Goal: Task Accomplishment & Management: Use online tool/utility

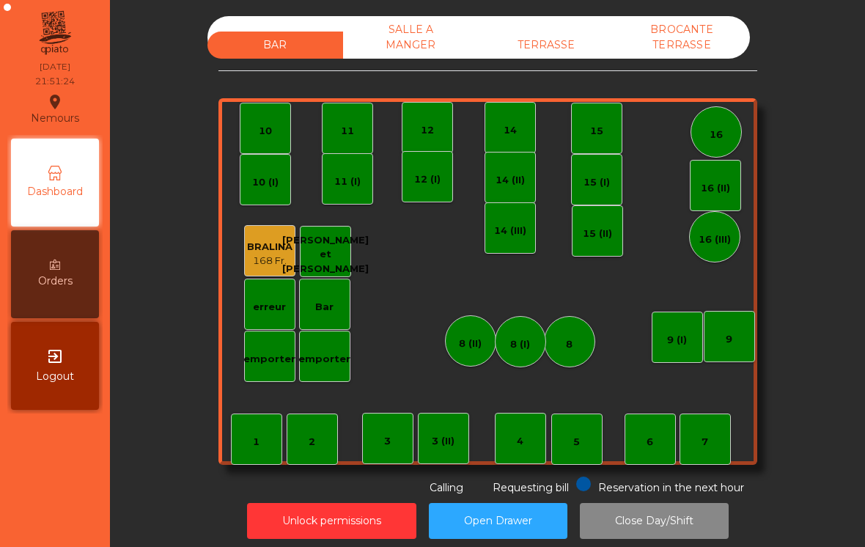
click at [580, 71] on div "BAR SALLE A MANGER TERRASSE BROCANTE TERRASSE 1 2 3 4 5 6 7 8 9 10 11 12 14 15 …" at bounding box center [488, 256] width 539 height 480
click at [717, 51] on div "BROCANTE TERRASSE" at bounding box center [683, 37] width 136 height 43
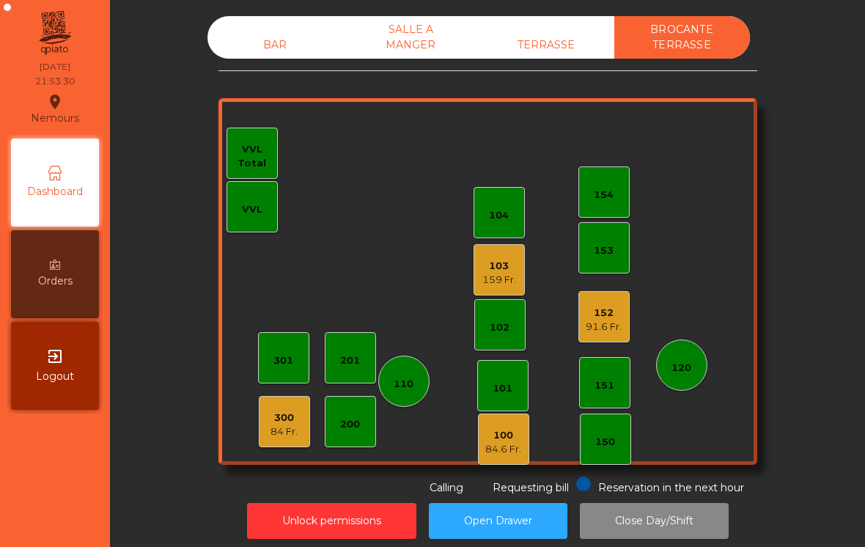
click at [660, 535] on button "Close Day/Shift" at bounding box center [654, 521] width 149 height 36
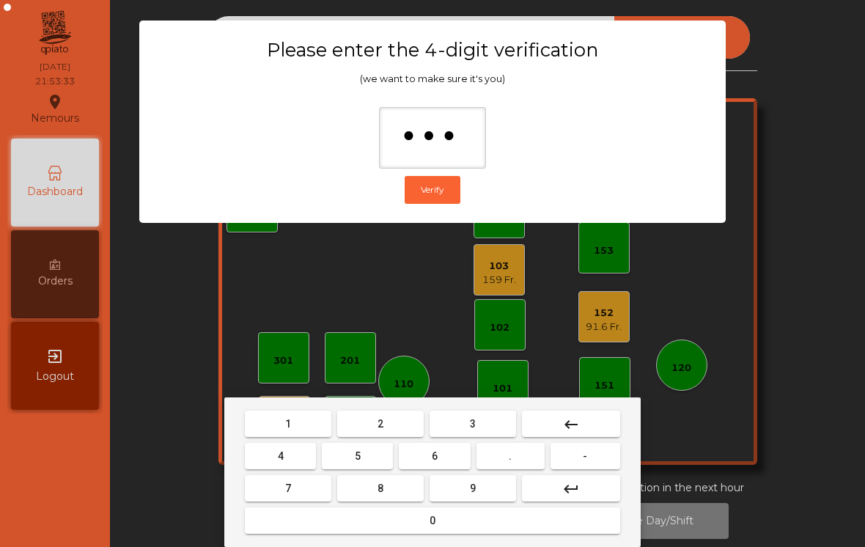
type input "****"
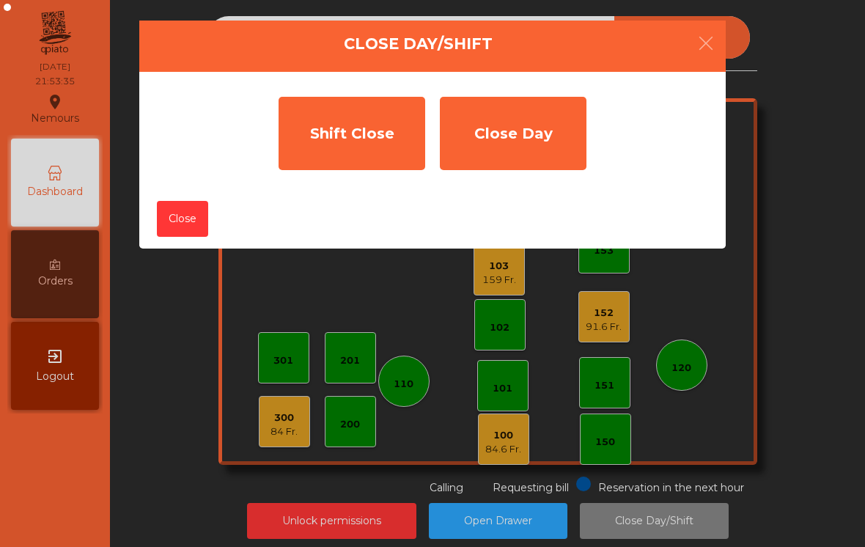
click at [342, 131] on div "Shift Close" at bounding box center [352, 133] width 147 height 73
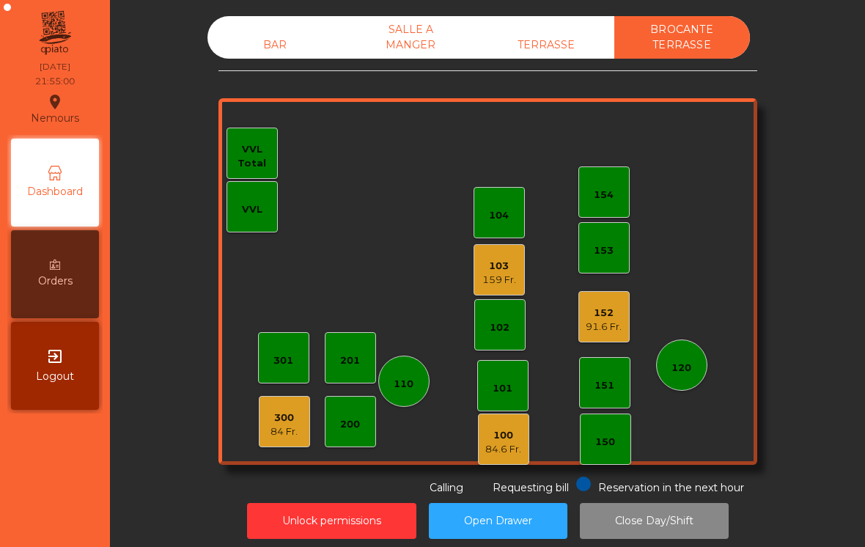
click at [537, 41] on div "TERRASSE" at bounding box center [547, 45] width 136 height 27
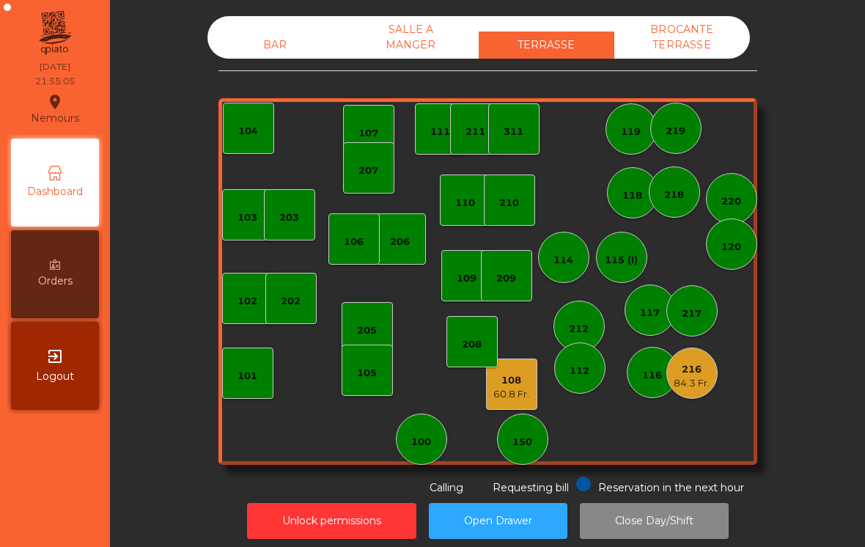
click at [392, 46] on div "SALLE A MANGER" at bounding box center [411, 37] width 136 height 43
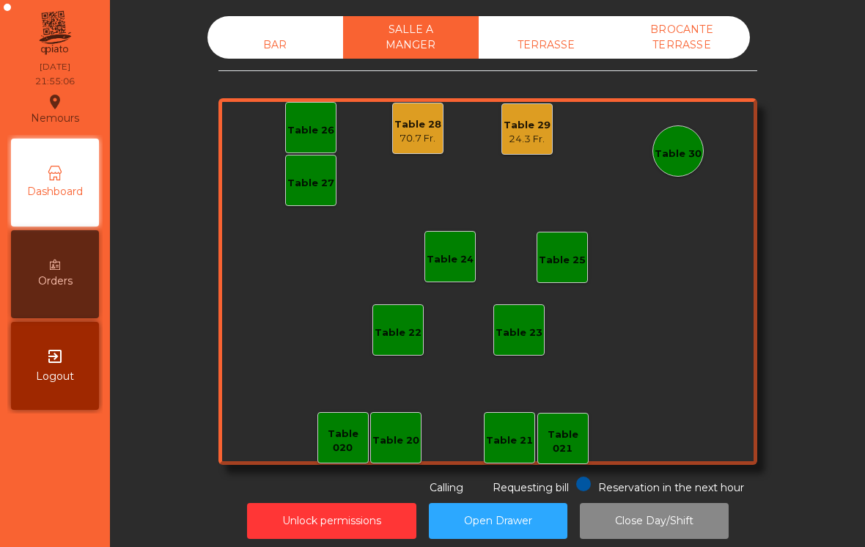
click at [249, 55] on div "BAR" at bounding box center [276, 45] width 136 height 27
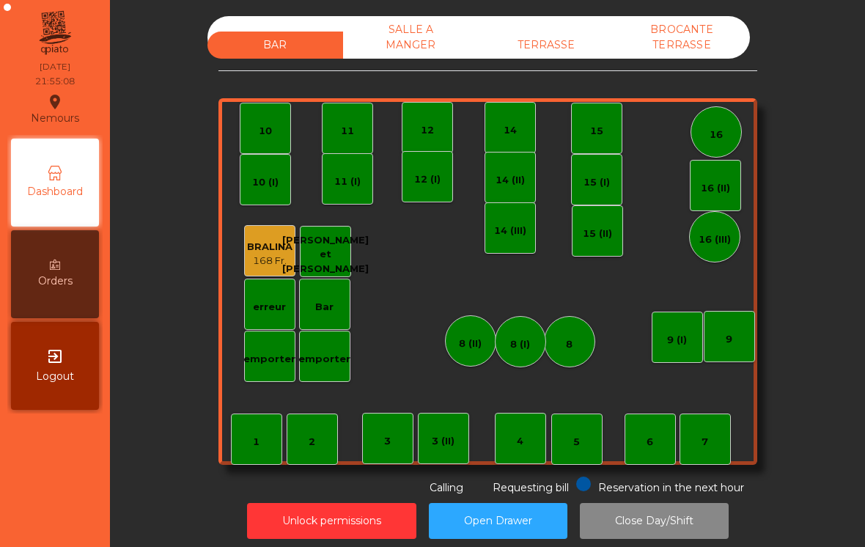
click at [397, 46] on div "SALLE A MANGER" at bounding box center [411, 37] width 136 height 43
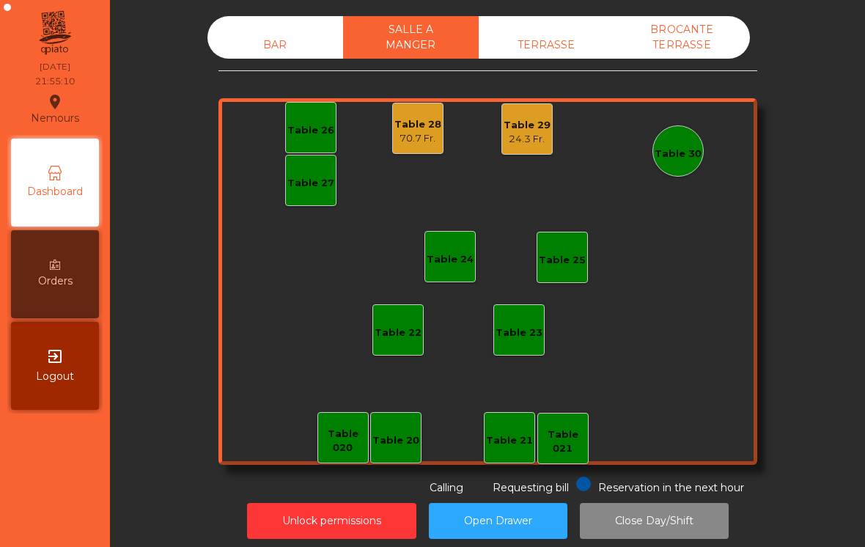
click at [539, 40] on div "TERRASSE" at bounding box center [547, 45] width 136 height 27
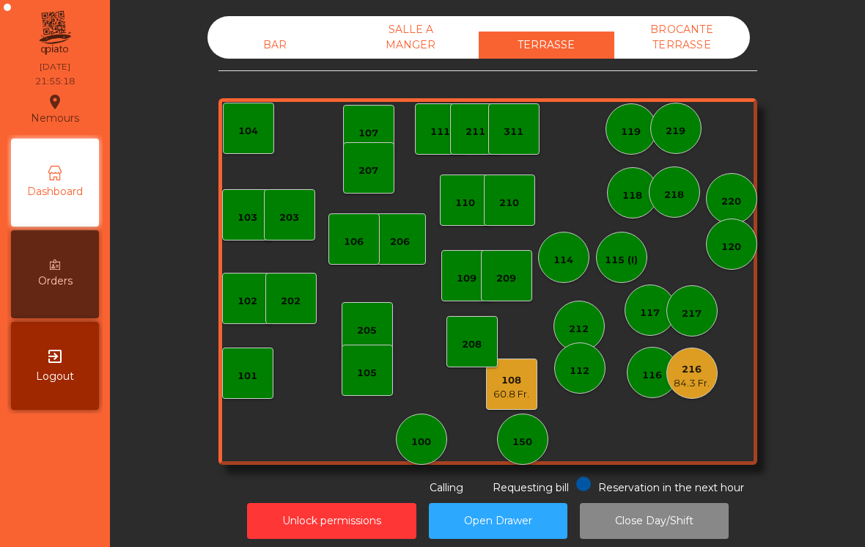
click at [504, 395] on div "60.8 Fr." at bounding box center [512, 394] width 36 height 15
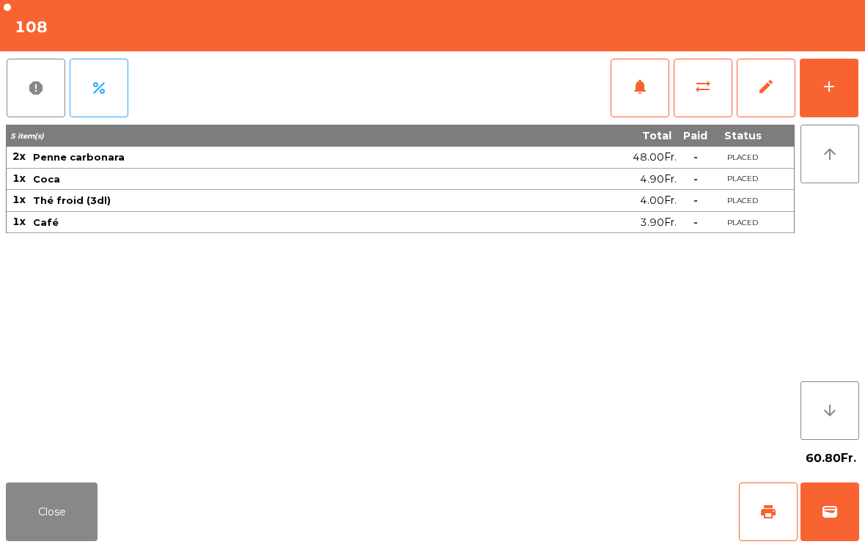
click at [81, 531] on button "Close" at bounding box center [52, 512] width 92 height 59
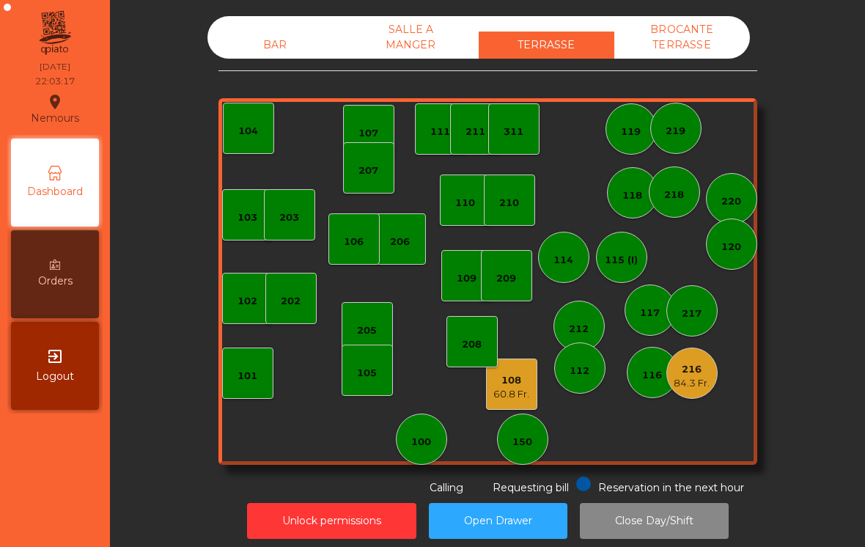
click at [701, 375] on div "216" at bounding box center [692, 369] width 36 height 15
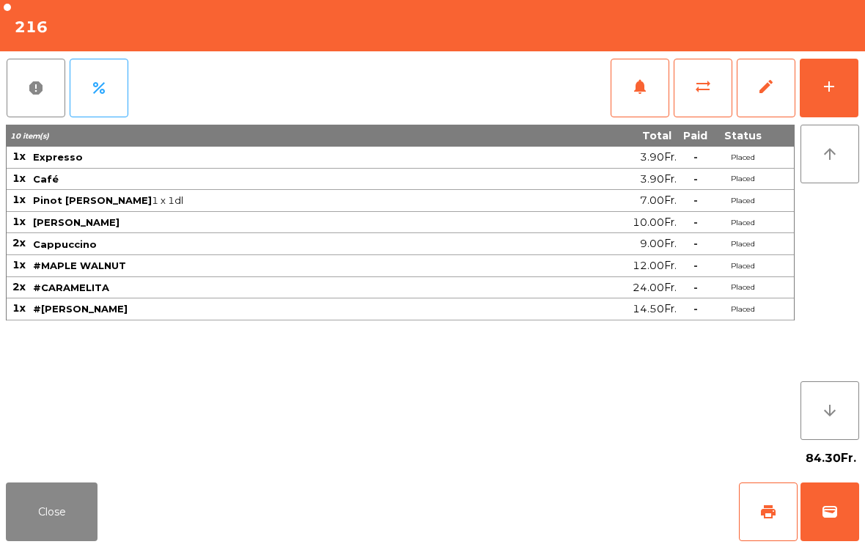
click at [849, 505] on button "wallet" at bounding box center [830, 512] width 59 height 59
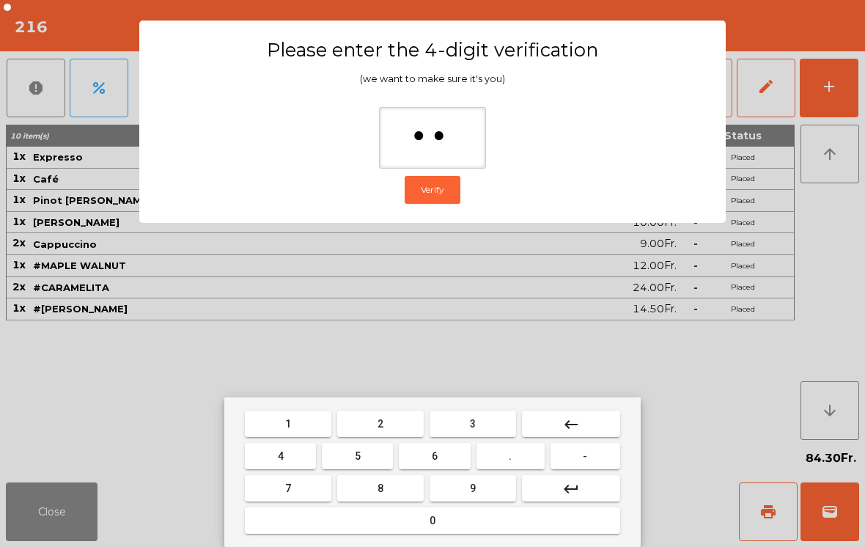
type input "***"
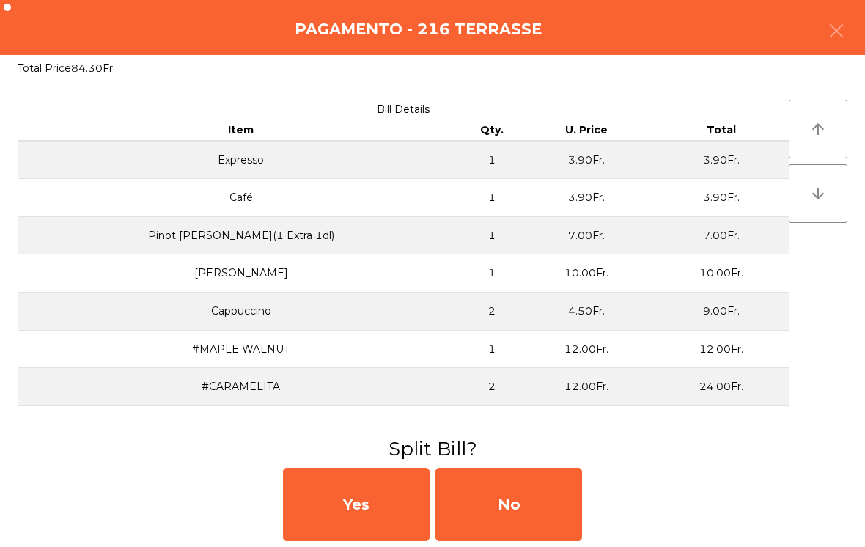
click at [567, 502] on div "No" at bounding box center [509, 504] width 147 height 73
click at [539, 512] on div "MB" at bounding box center [509, 504] width 147 height 73
click at [538, 495] on div "No" at bounding box center [509, 504] width 147 height 73
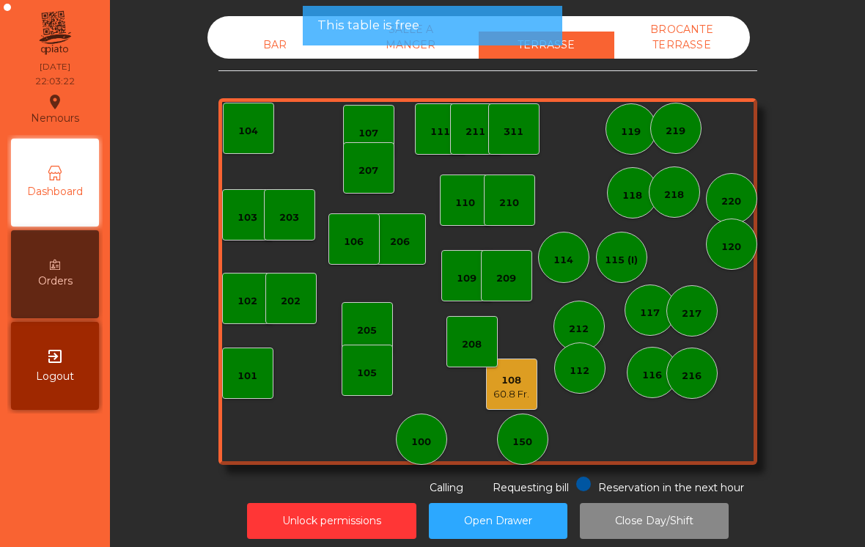
click at [504, 396] on div "60.8 Fr." at bounding box center [512, 394] width 36 height 15
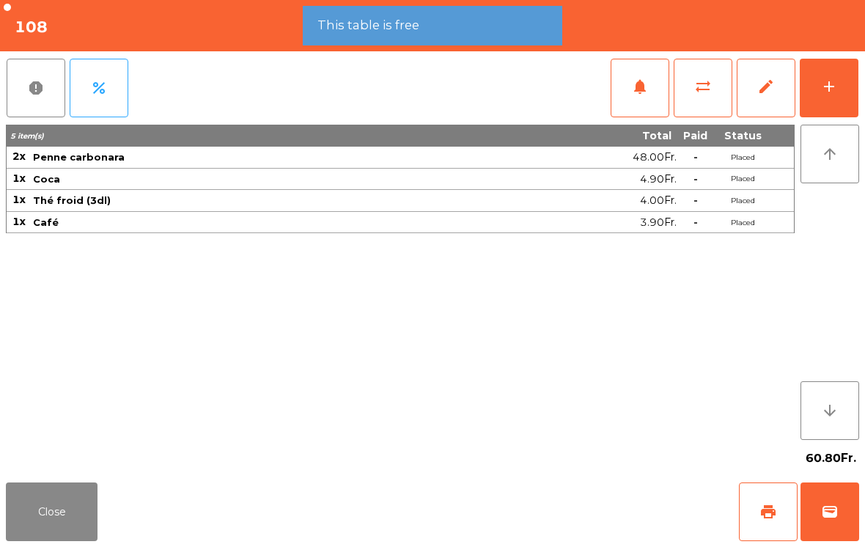
click at [693, 97] on button "sync_alt" at bounding box center [703, 88] width 59 height 59
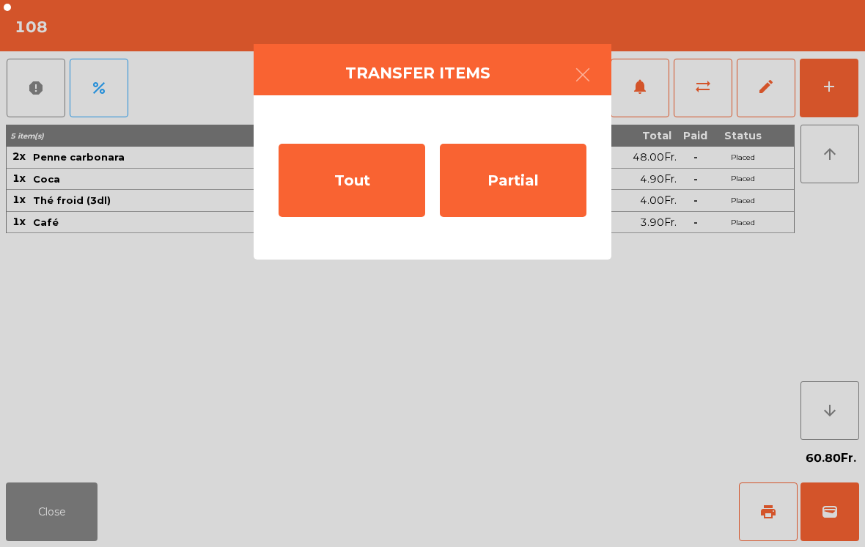
click at [353, 208] on div "Tout" at bounding box center [352, 180] width 147 height 73
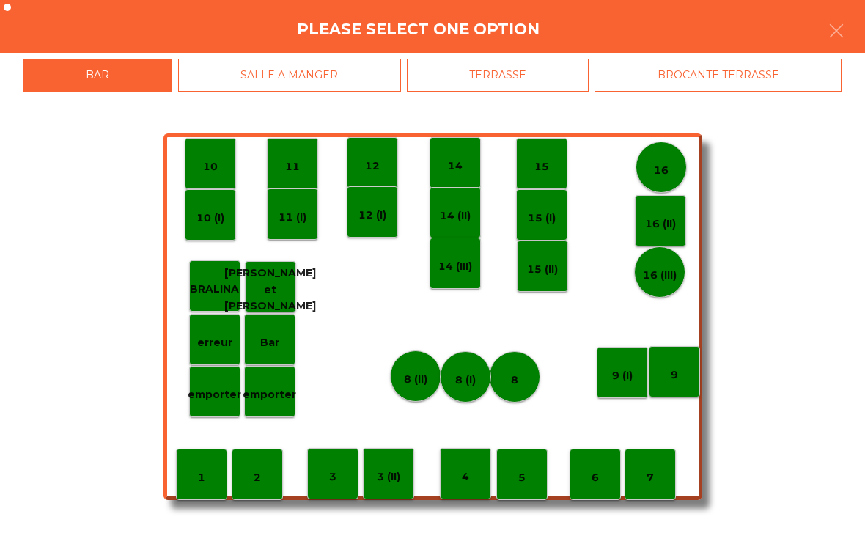
click at [263, 84] on div "SALLE A MANGER" at bounding box center [289, 75] width 223 height 33
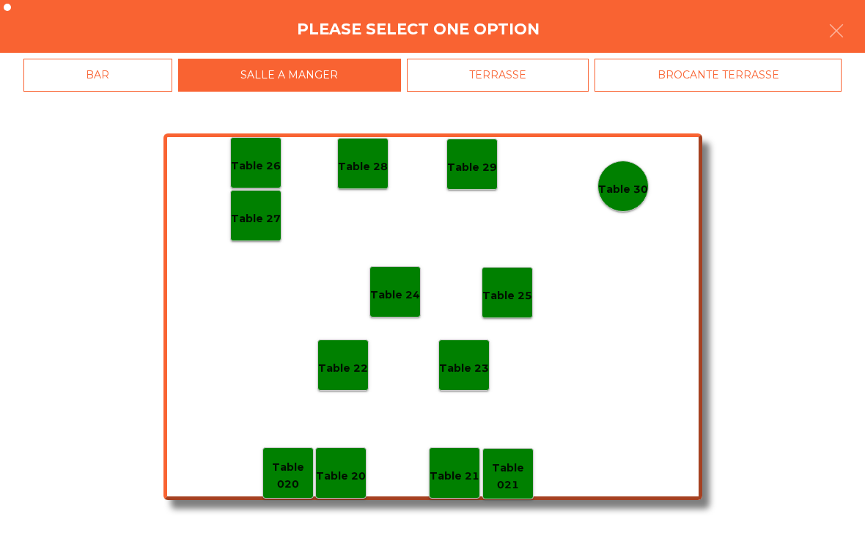
click at [342, 372] on p "Table 22" at bounding box center [343, 368] width 50 height 17
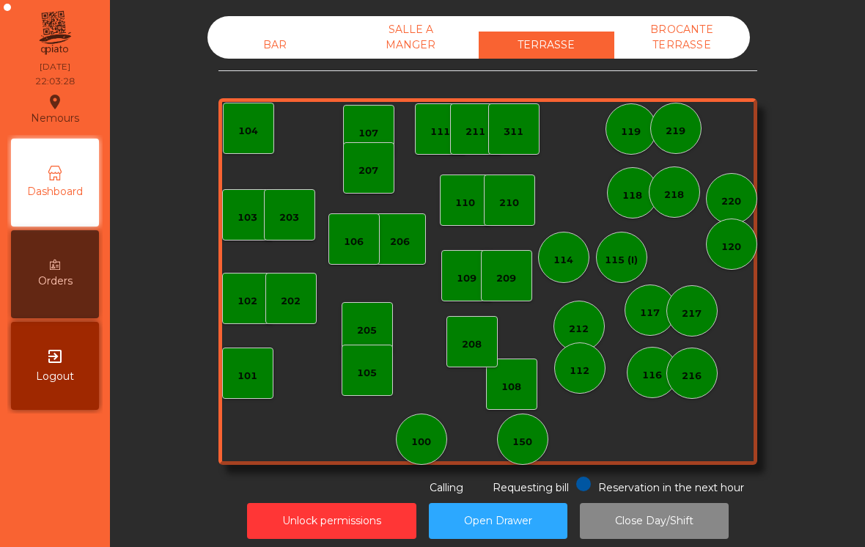
click at [705, 67] on div "BAR SALLE A MANGER TERRASSE BROCANTE TERRASSE 103 102 101 202 206 104 205 108 1…" at bounding box center [488, 256] width 539 height 480
click at [695, 49] on div "BROCANTE TERRASSE" at bounding box center [683, 37] width 136 height 43
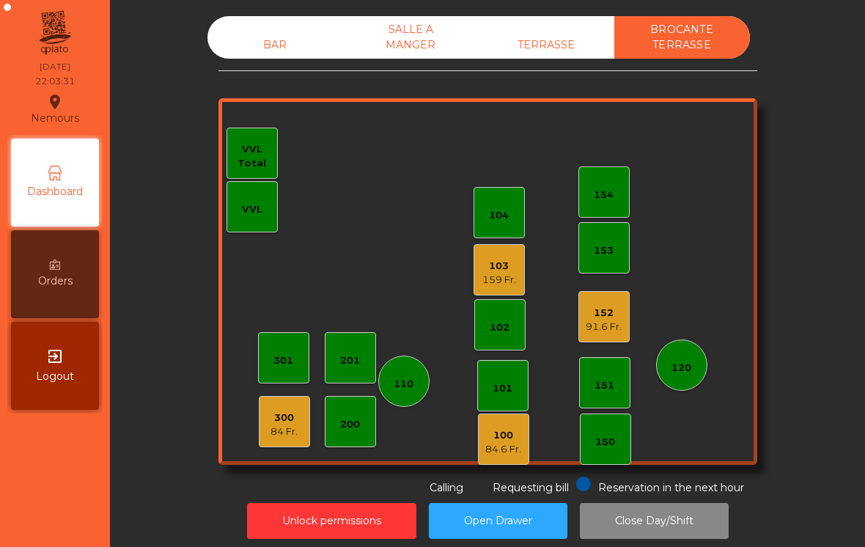
click at [568, 57] on div "TERRASSE" at bounding box center [547, 45] width 136 height 27
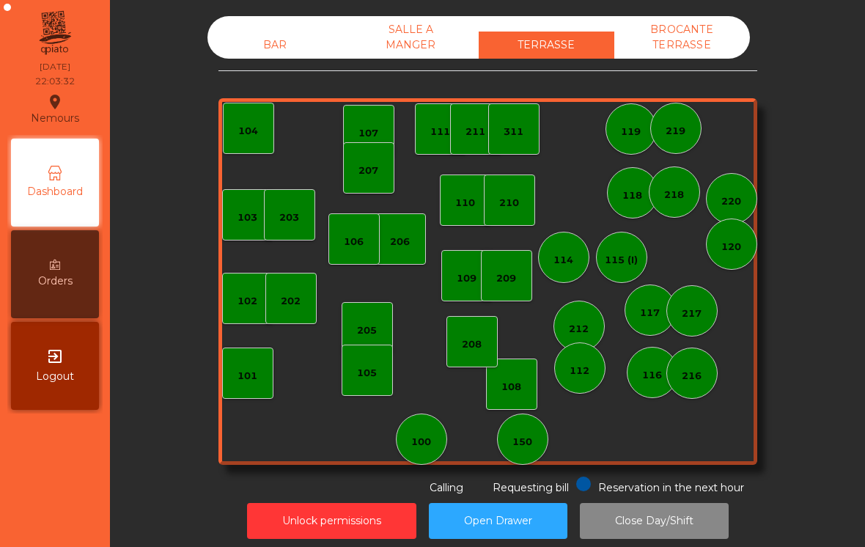
click at [406, 51] on div "SALLE A MANGER" at bounding box center [411, 37] width 136 height 43
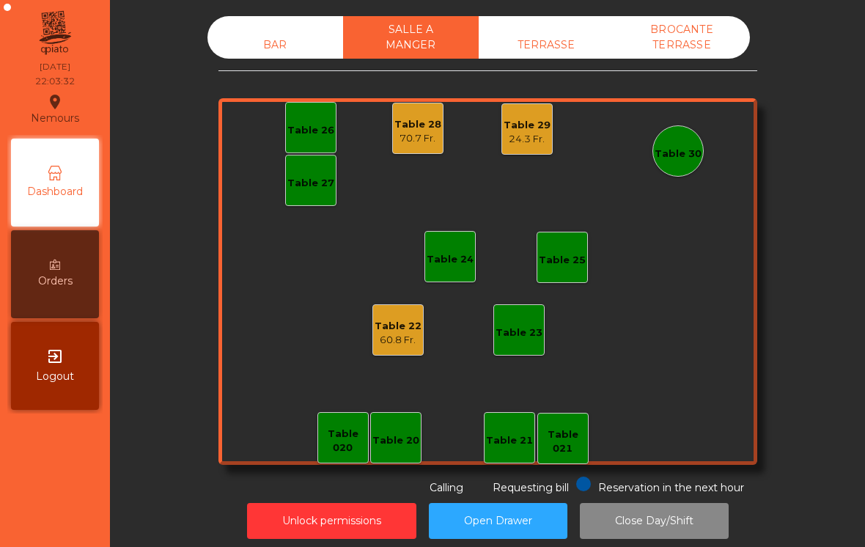
click at [249, 54] on div "BAR" at bounding box center [276, 45] width 136 height 27
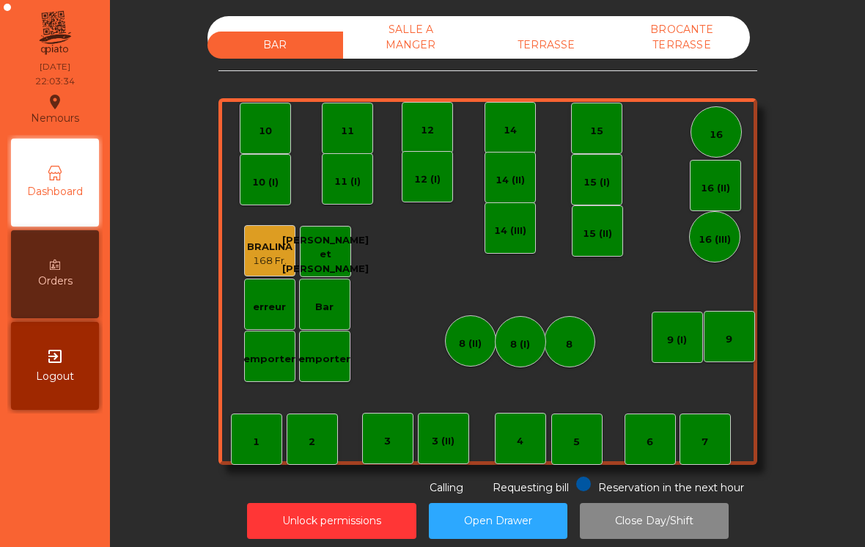
click at [557, 58] on div "TERRASSE" at bounding box center [547, 45] width 136 height 27
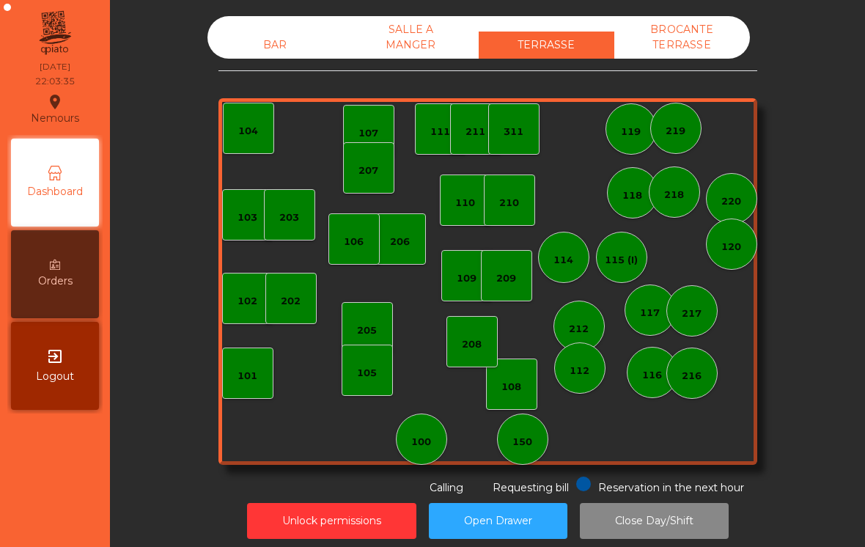
click at [711, 47] on div "BROCANTE TERRASSE" at bounding box center [683, 37] width 136 height 43
